Goal: Information Seeking & Learning: Learn about a topic

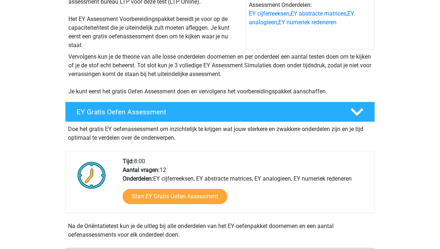
scroll to position [119, 0]
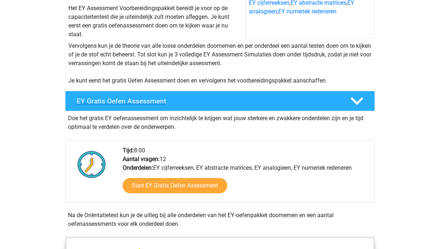
click at [140, 103] on h4 "EY Gratis Oefen Assessment" at bounding box center [208, 101] width 262 height 8
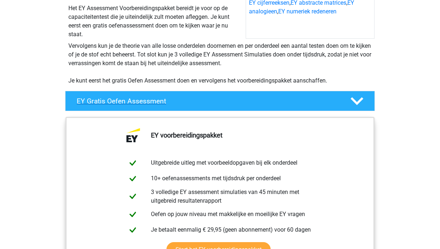
click at [140, 103] on h4 "EY Gratis Oefen Assessment" at bounding box center [208, 101] width 262 height 8
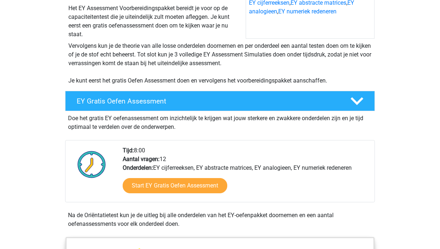
scroll to position [159, 0]
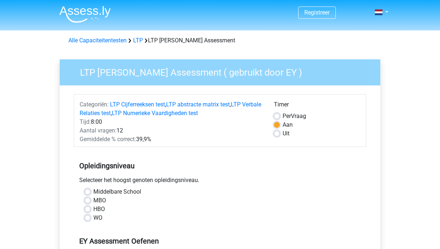
scroll to position [115, 0]
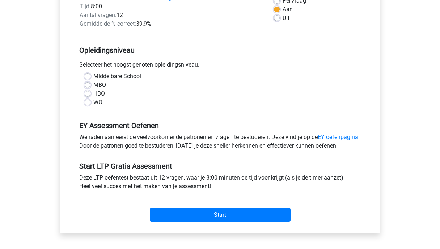
click at [86, 106] on div "WO" at bounding box center [220, 102] width 271 height 9
click at [93, 102] on label "WO" at bounding box center [97, 102] width 9 height 9
click at [90, 102] on input "WO" at bounding box center [88, 101] width 6 height 7
radio input "true"
click at [168, 216] on div "Start" at bounding box center [220, 208] width 292 height 25
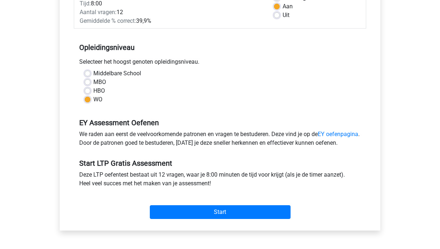
scroll to position [119, 0]
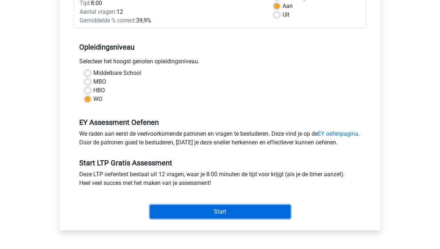
click at [202, 219] on input "Start" at bounding box center [220, 212] width 141 height 14
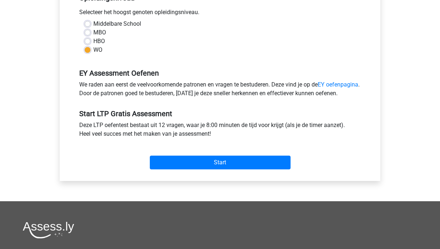
scroll to position [180, 0]
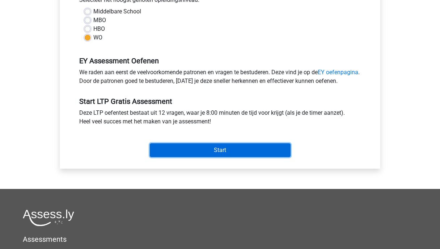
click at [222, 157] on input "Start" at bounding box center [220, 150] width 141 height 14
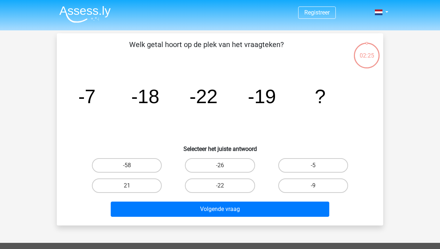
click at [89, 9] on img at bounding box center [84, 14] width 51 height 17
